Goal: Task Accomplishment & Management: Manage account settings

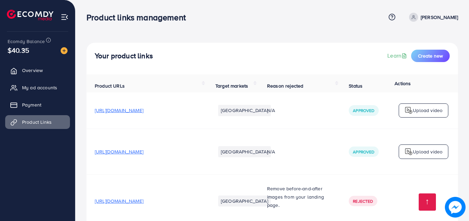
scroll to position [593, 0]
drag, startPoint x: 401, startPoint y: 108, endPoint x: 301, endPoint y: 26, distance: 129.4
click at [301, 26] on div "Product links management Help Center Contact Support Term and policy About Us M…" at bounding box center [271, 17] width 371 height 19
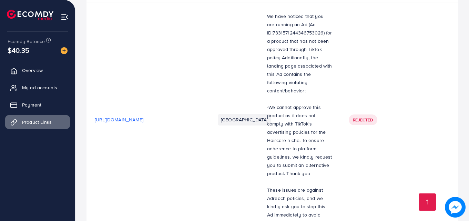
scroll to position [2194, 0]
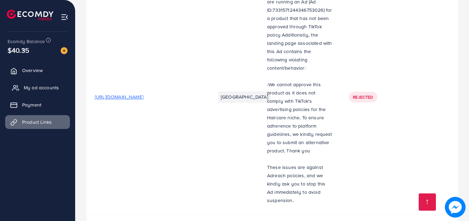
click at [26, 90] on span "My ad accounts" at bounding box center [41, 87] width 35 height 7
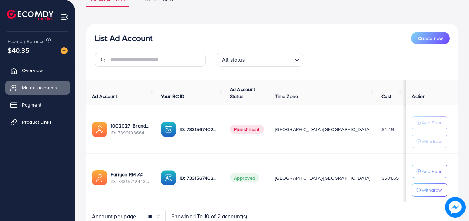
scroll to position [79, 0]
